Goal: Information Seeking & Learning: Learn about a topic

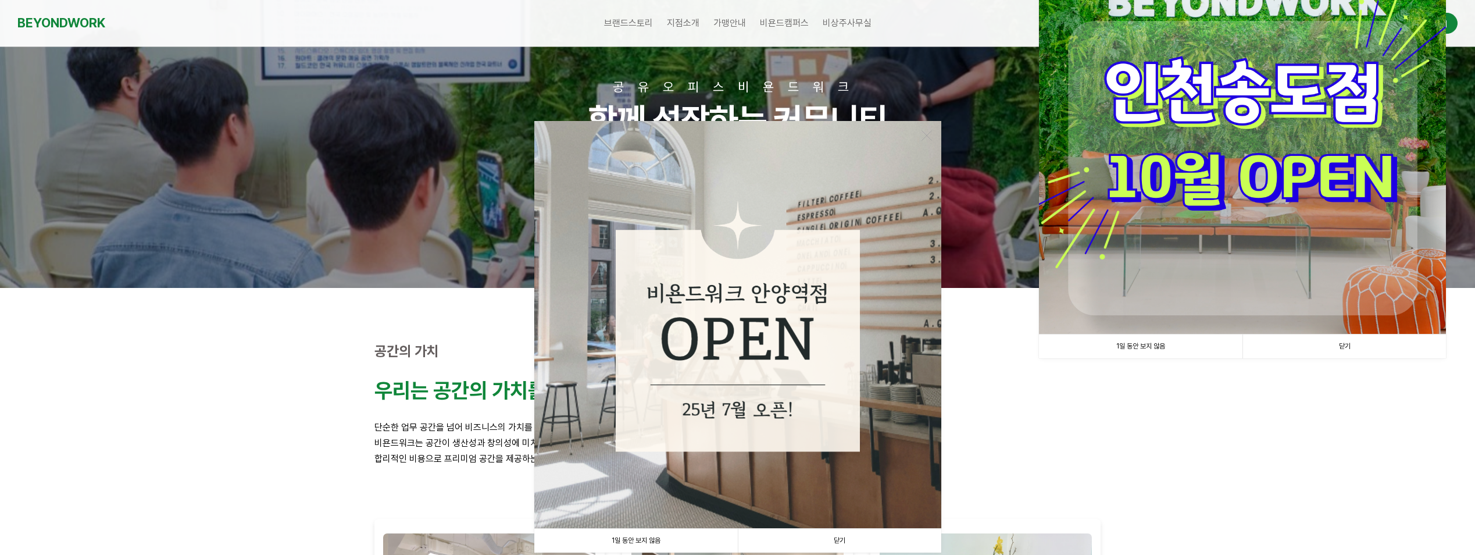
scroll to position [116, 0]
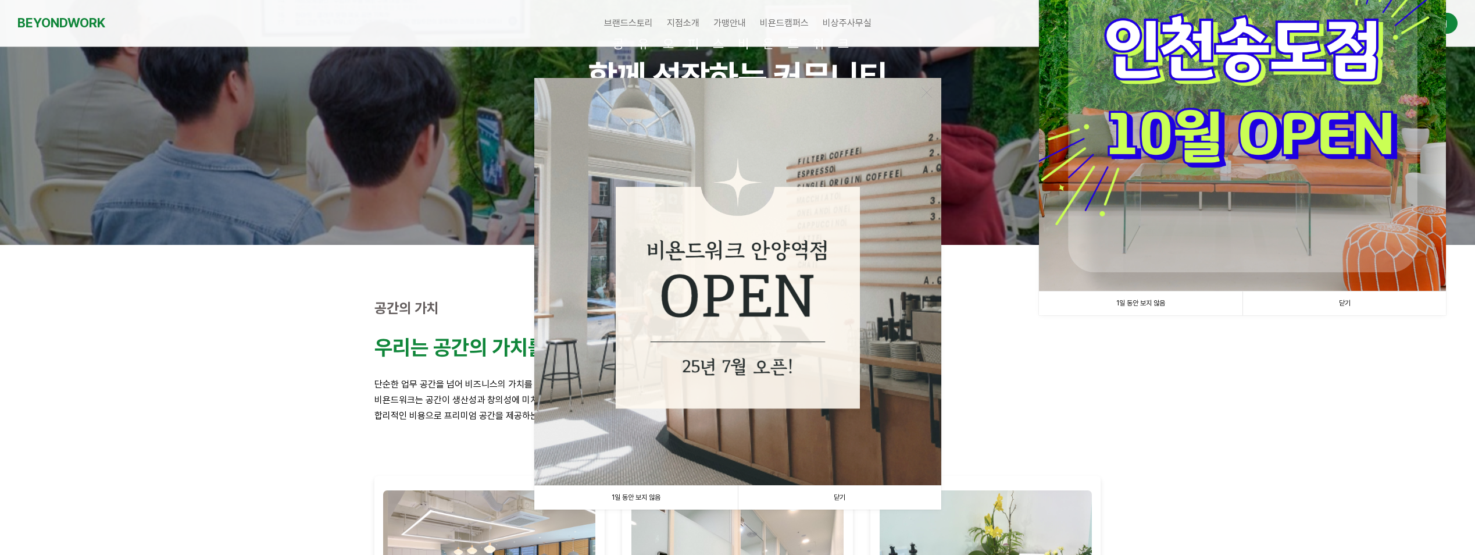
drag, startPoint x: 632, startPoint y: 492, endPoint x: 674, endPoint y: 473, distance: 46.3
click at [632, 492] on link "1일 동안 보지 않음" at bounding box center [635, 497] width 203 height 24
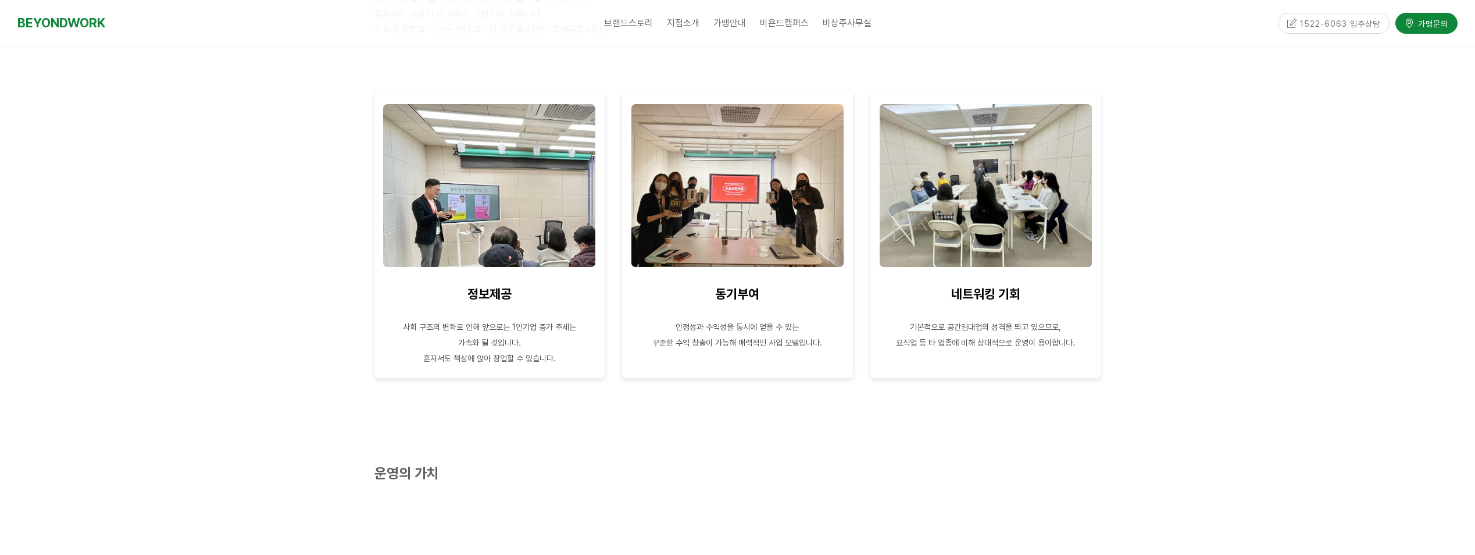
scroll to position [632, 0]
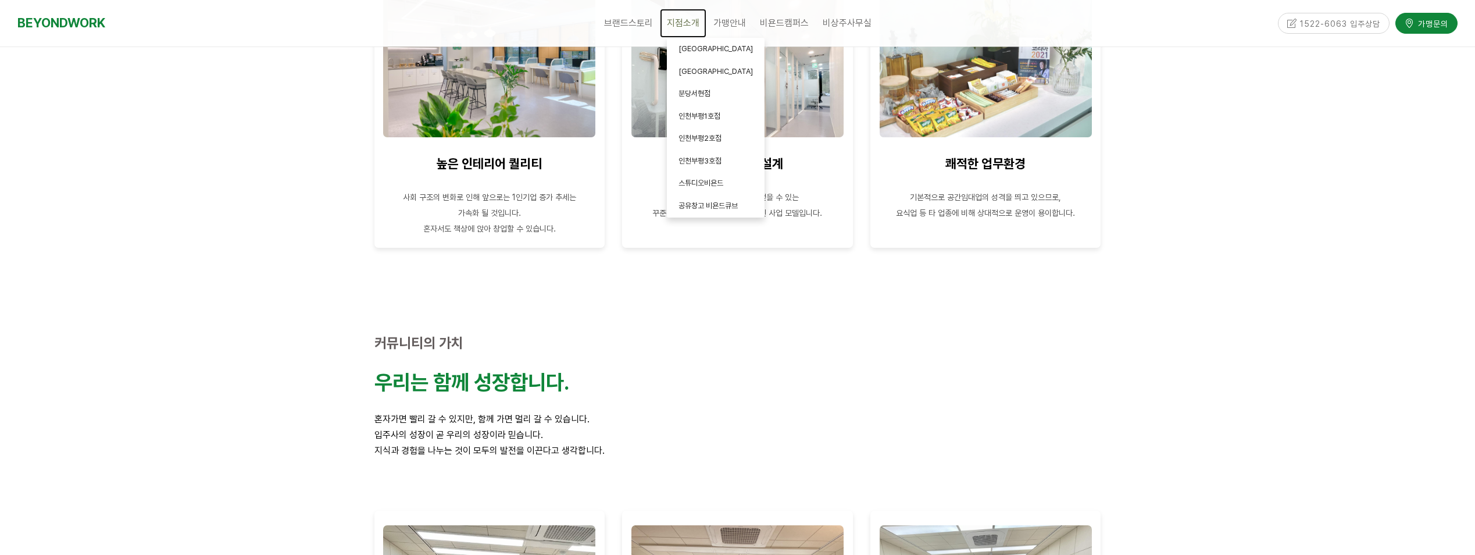
click at [676, 26] on span "지점소개" at bounding box center [683, 22] width 33 height 11
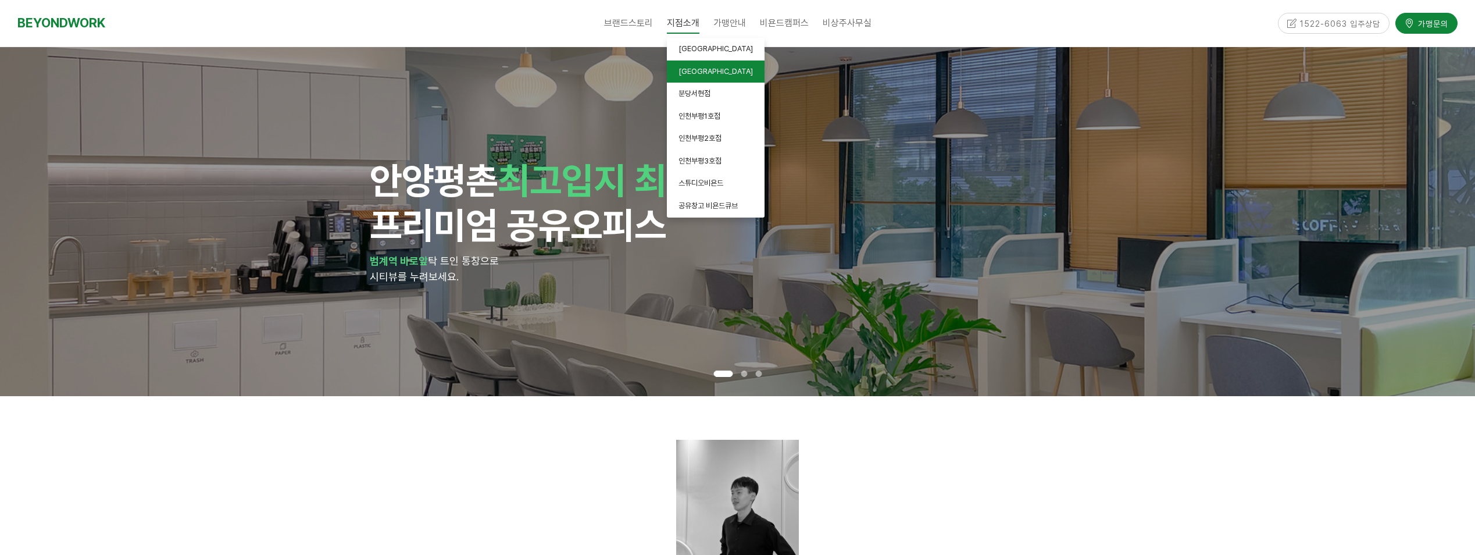
click at [687, 69] on span "[GEOGRAPHIC_DATA]" at bounding box center [715, 71] width 74 height 9
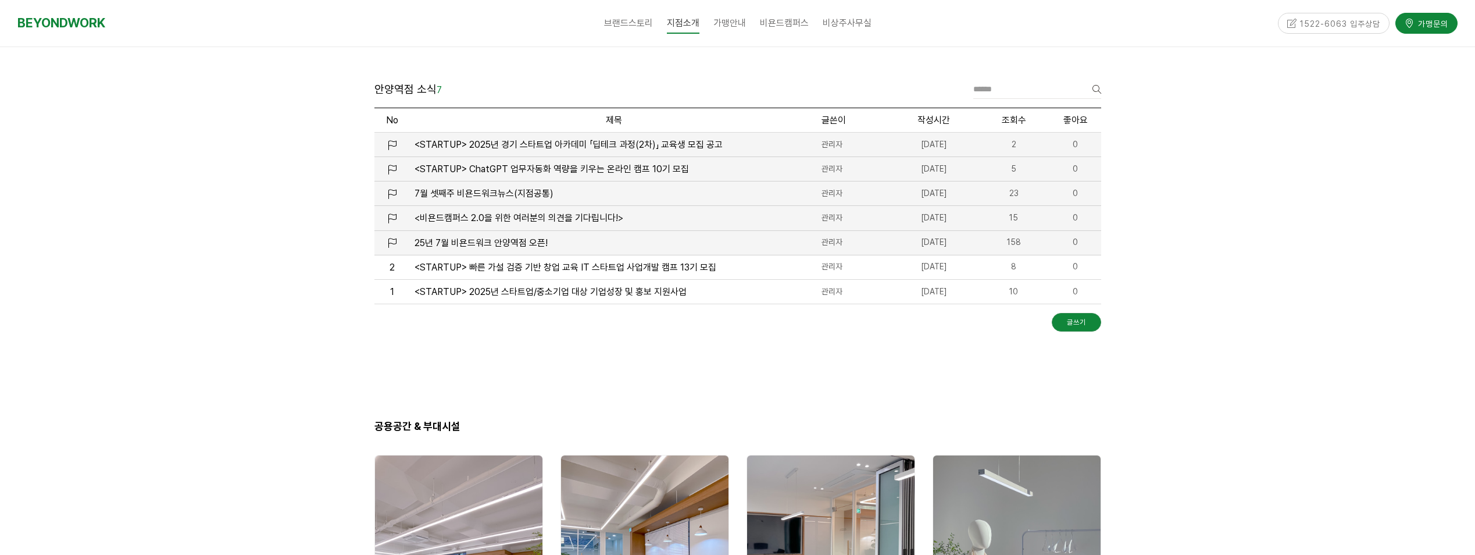
scroll to position [1681, 0]
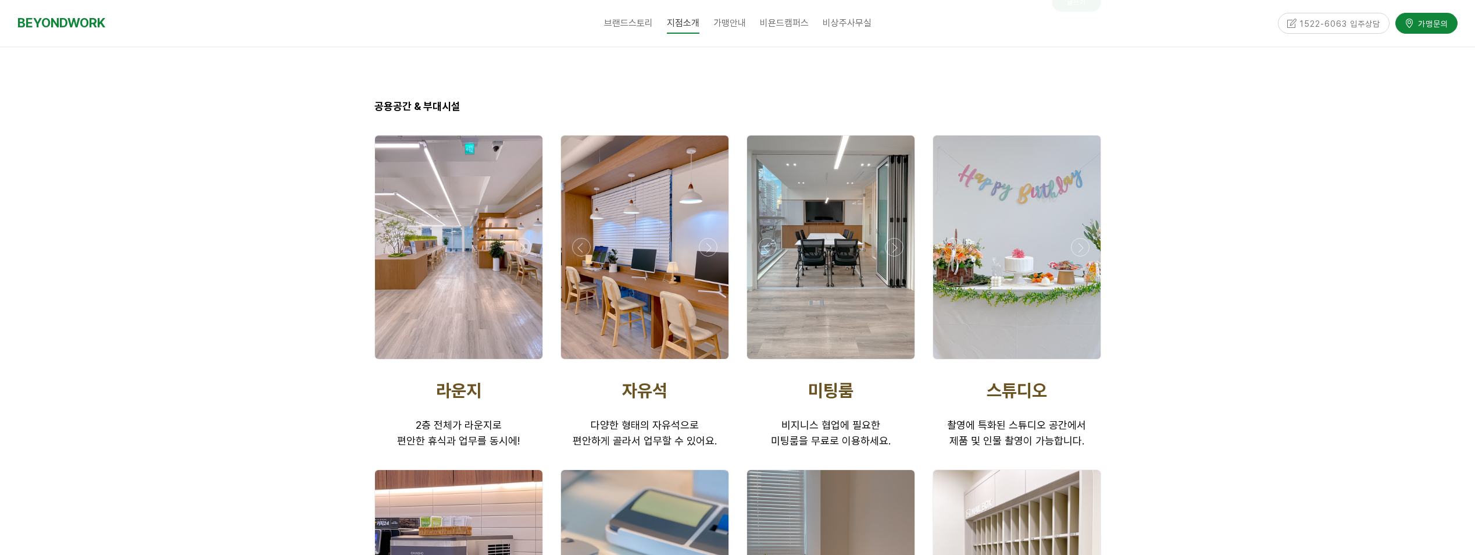
click at [808, 277] on div at bounding box center [830, 246] width 167 height 223
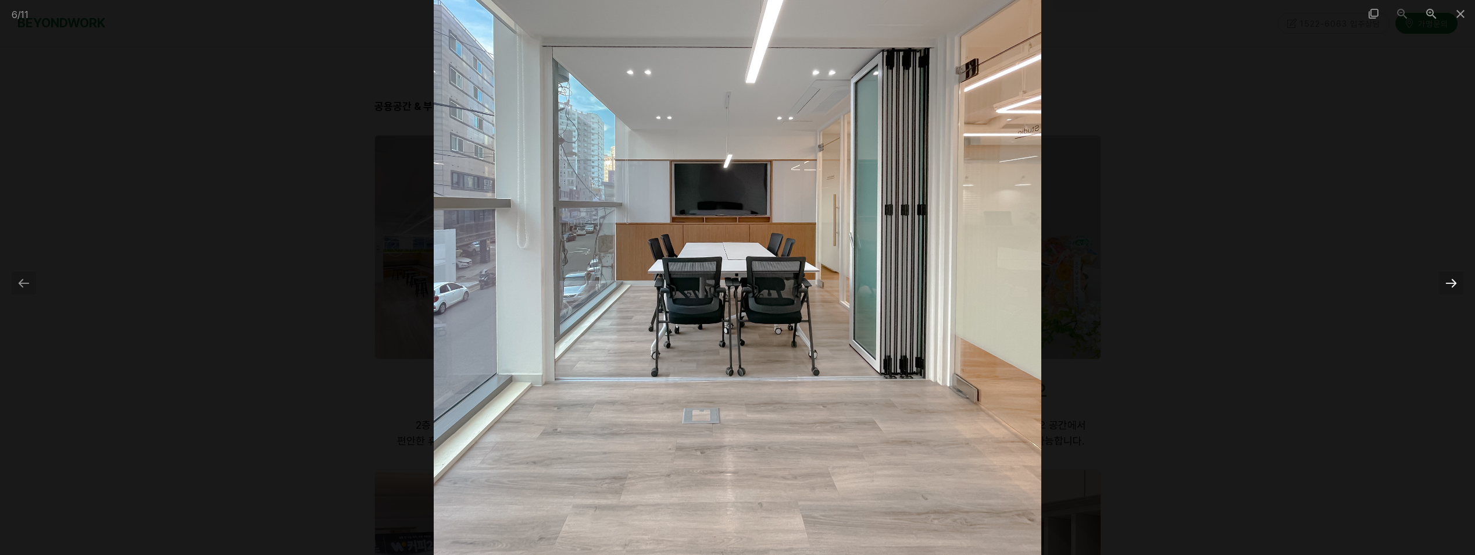
click at [1450, 279] on div at bounding box center [1451, 282] width 24 height 23
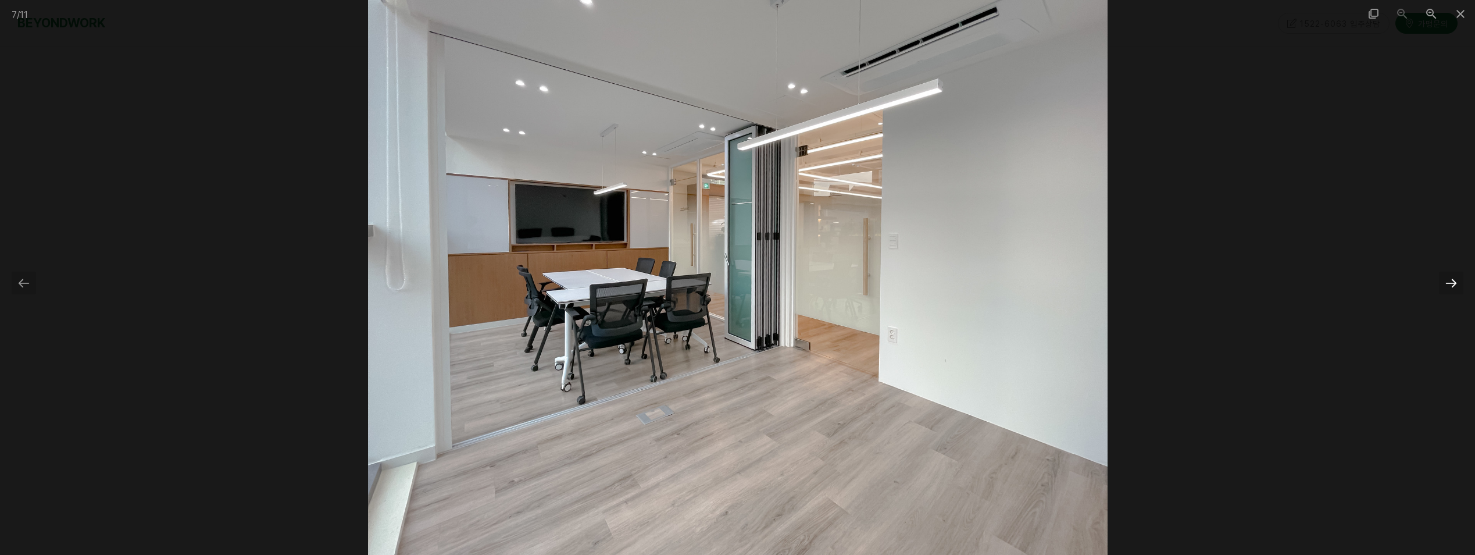
click at [1450, 279] on div at bounding box center [1451, 282] width 24 height 23
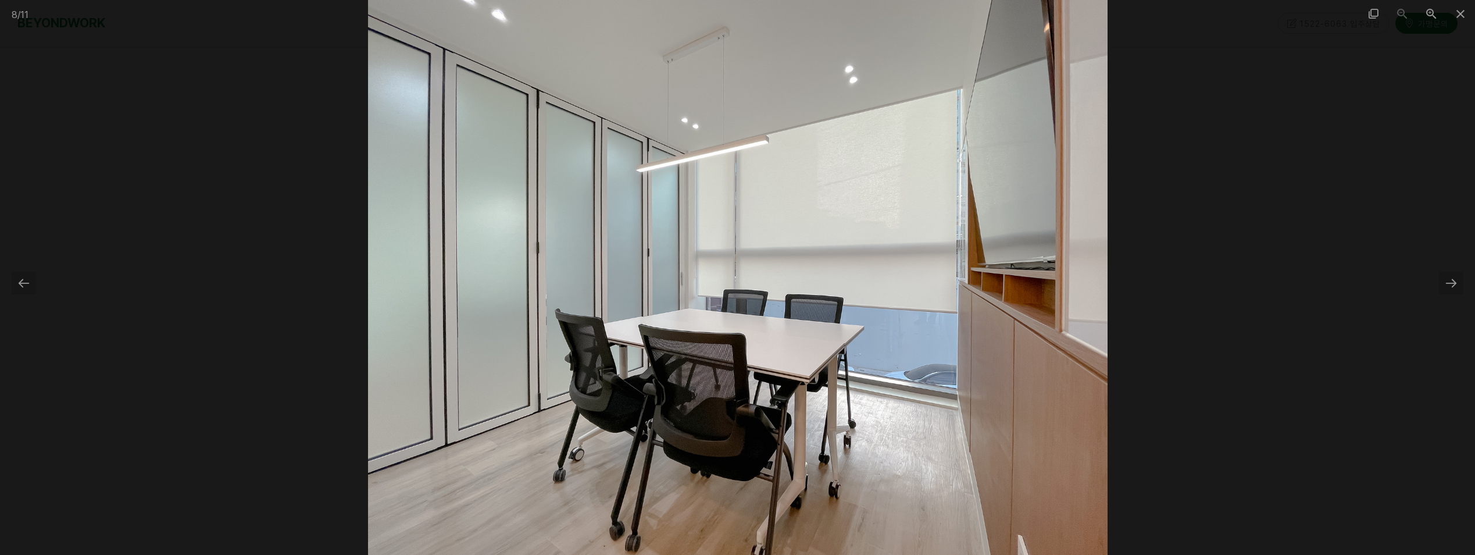
scroll to position [1913, 0]
click at [1461, 11] on span at bounding box center [1460, 13] width 29 height 27
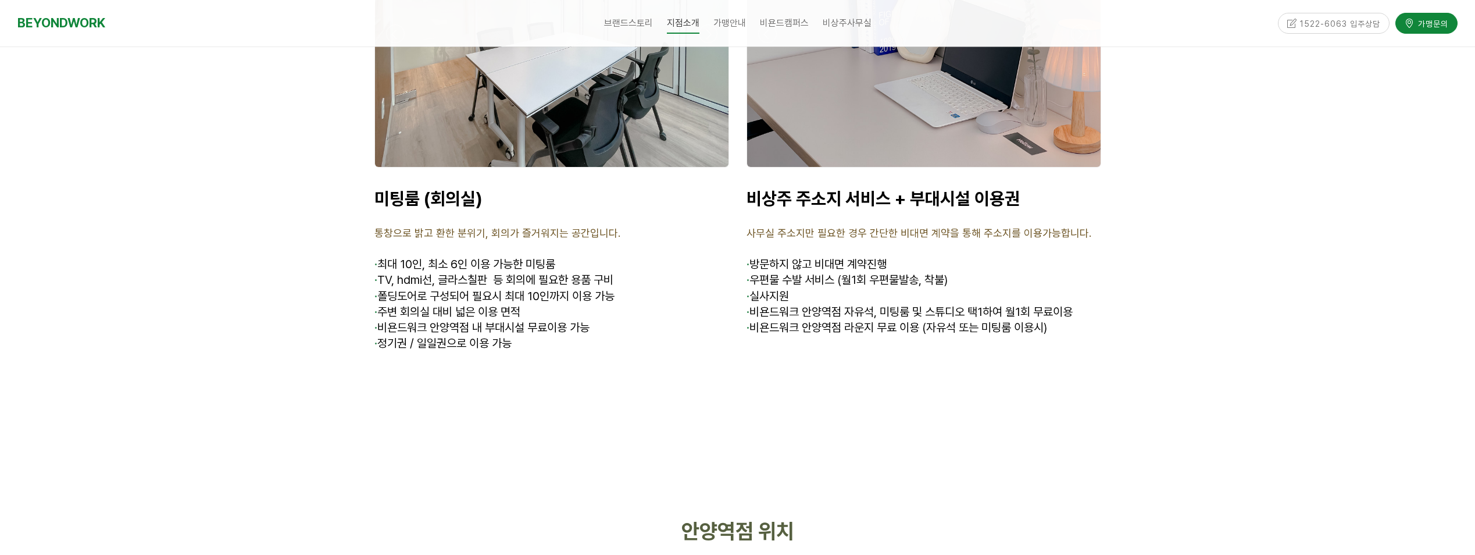
scroll to position [4300, 0]
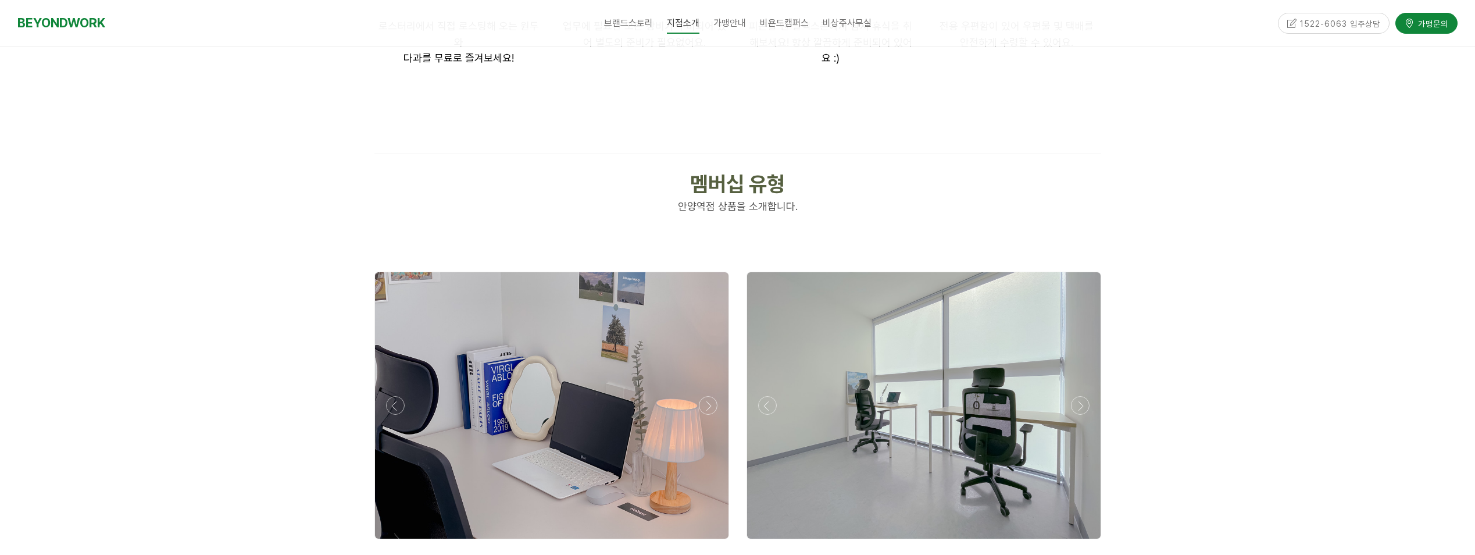
scroll to position [3250, 0]
